Goal: Task Accomplishment & Management: Use online tool/utility

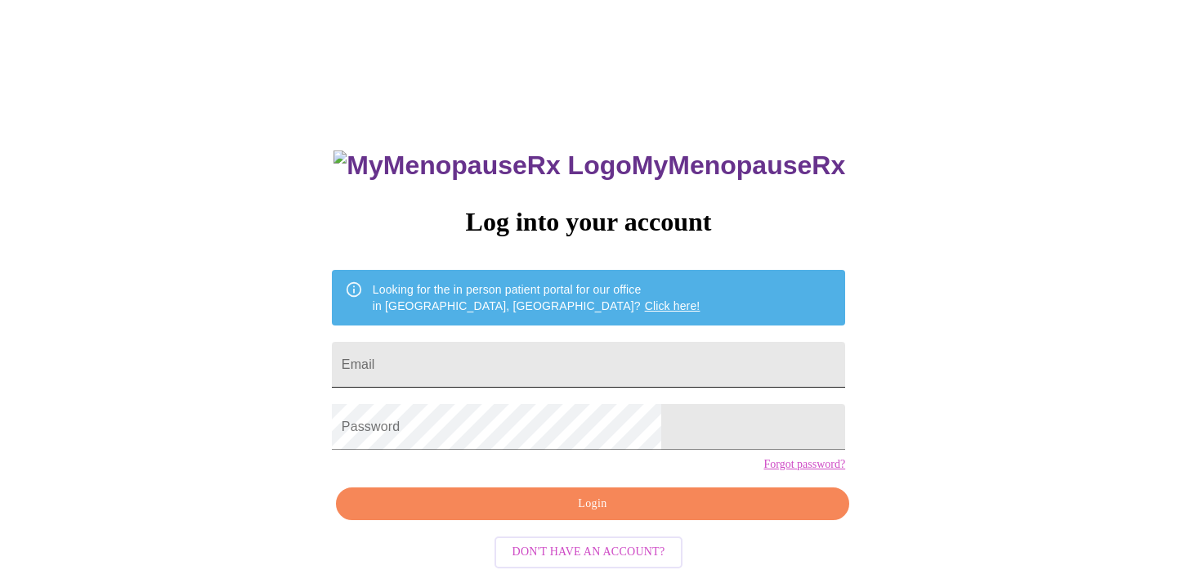
click at [527, 347] on input "Email" at bounding box center [588, 365] width 513 height 46
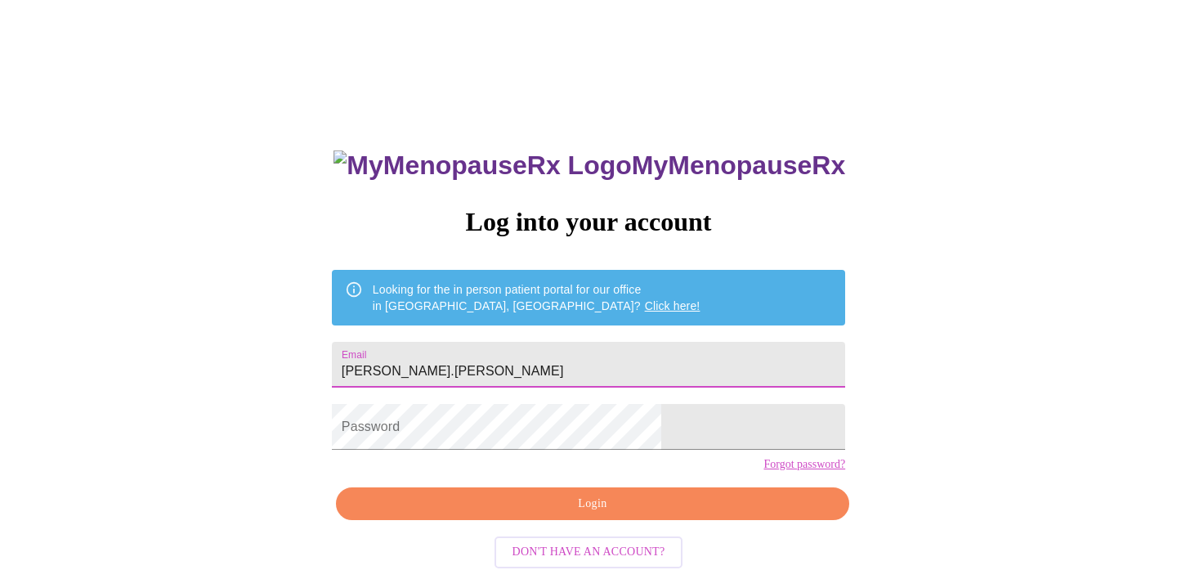
click at [528, 357] on input "[PERSON_NAME].[PERSON_NAME]" at bounding box center [588, 365] width 513 height 46
type input "[PERSON_NAME][EMAIL_ADDRESS][PERSON_NAME][DOMAIN_NAME]"
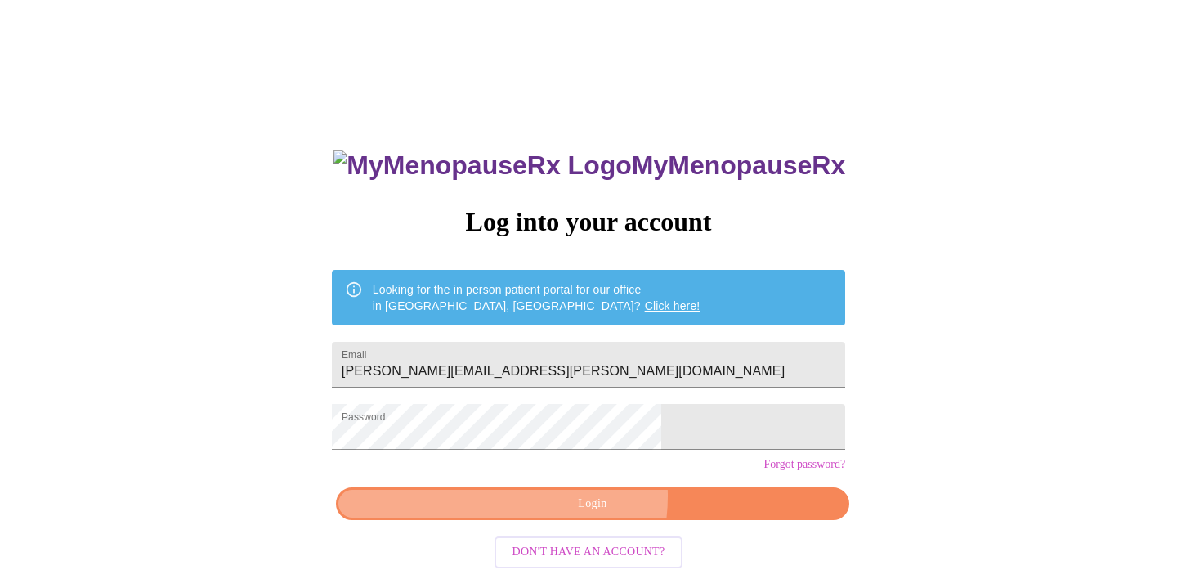
click at [574, 514] on span "Login" at bounding box center [593, 504] width 476 height 20
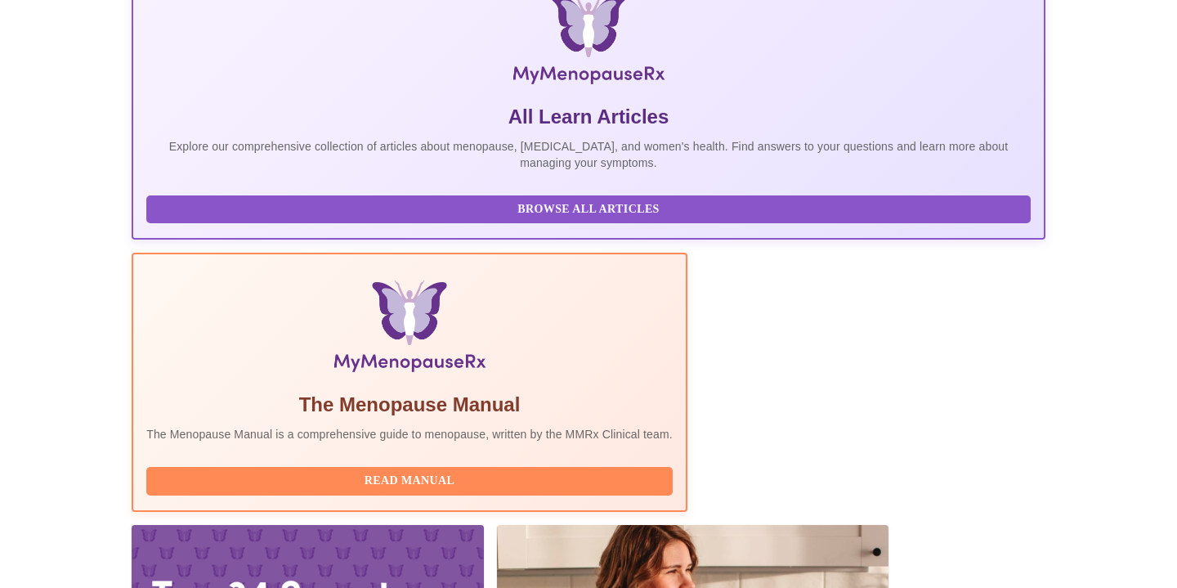
scroll to position [306, 0]
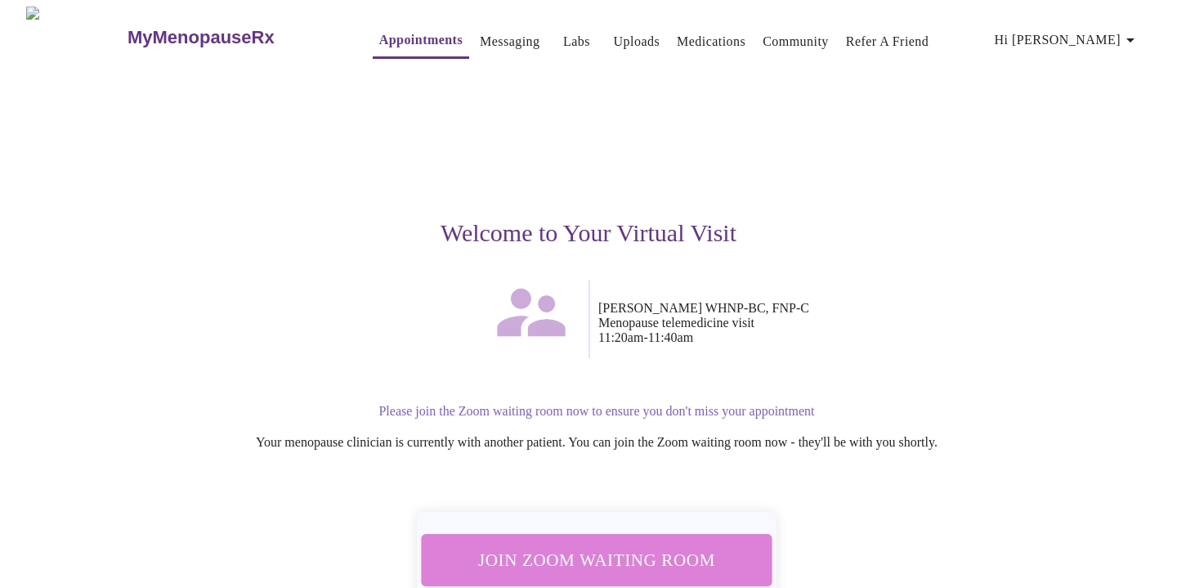
click at [605, 546] on span "Join Zoom Waiting Room" at bounding box center [597, 559] width 316 height 31
